Goal: Information Seeking & Learning: Learn about a topic

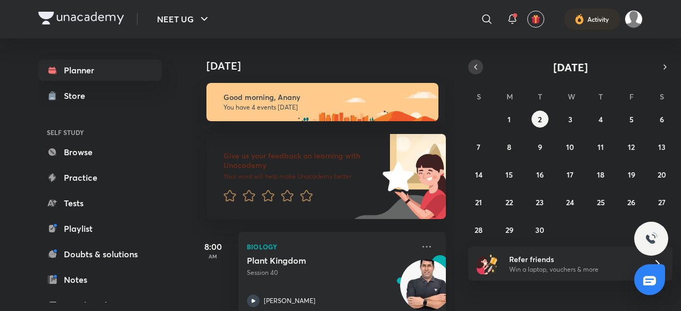
drag, startPoint x: 0, startPoint y: 0, endPoint x: 476, endPoint y: 70, distance: 481.3
click at [476, 70] on icon "button" at bounding box center [475, 67] width 9 height 10
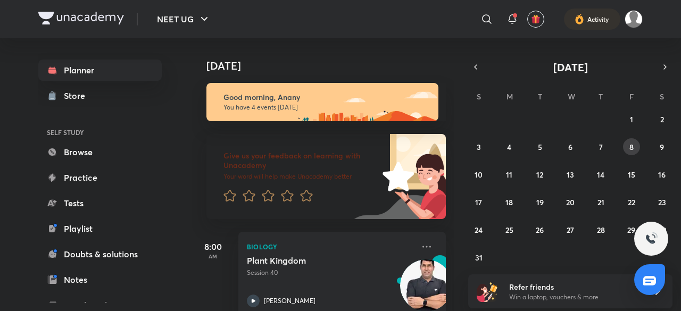
click at [633, 145] on abbr "8" at bounding box center [631, 147] width 4 height 10
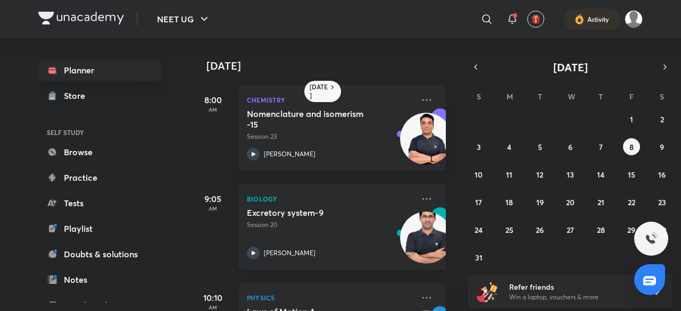
scroll to position [71, 0]
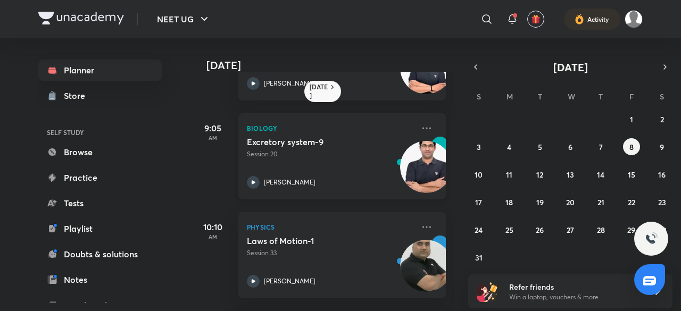
click at [258, 177] on div at bounding box center [253, 182] width 13 height 13
